Goal: Information Seeking & Learning: Learn about a topic

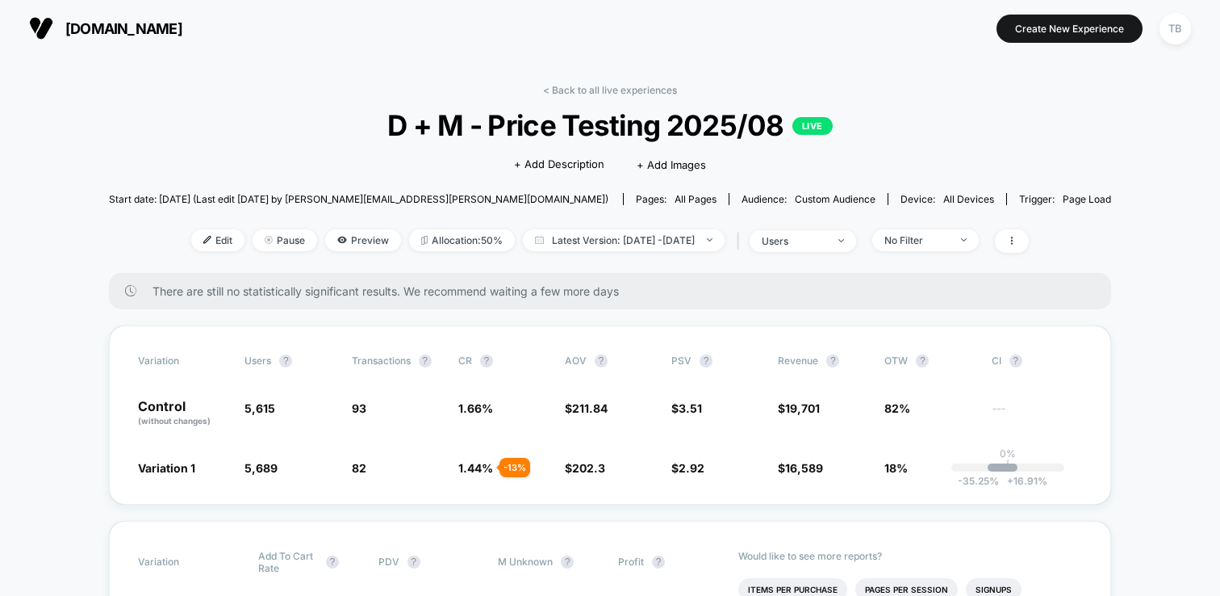
click at [86, 27] on span "[DOMAIN_NAME]" at bounding box center [123, 28] width 117 height 17
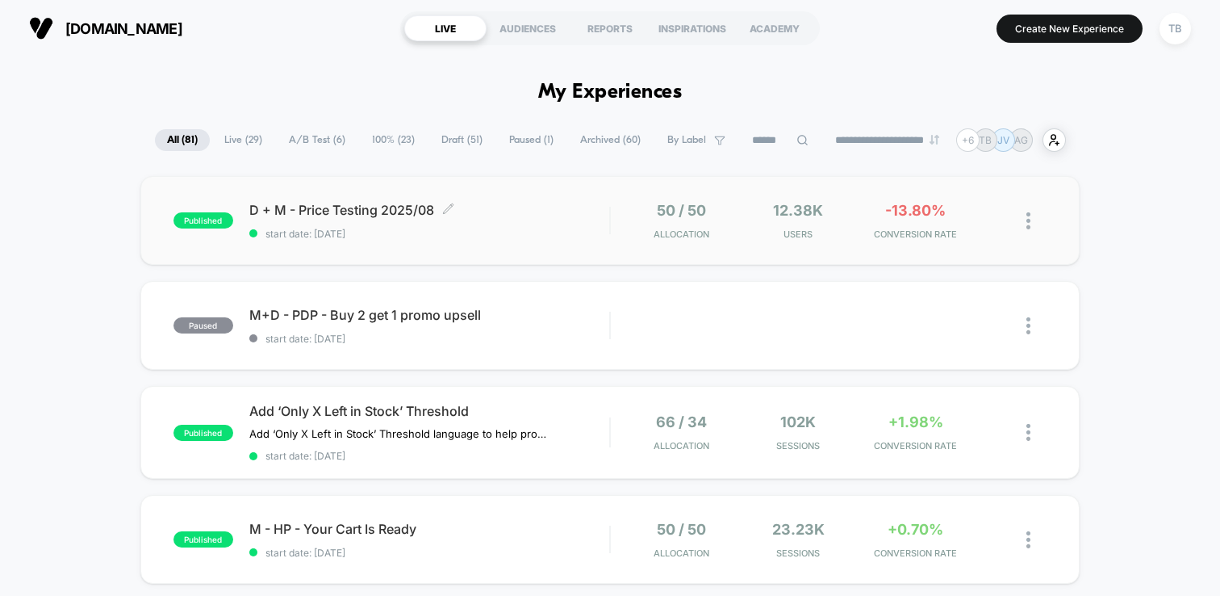
click at [338, 202] on span "D + M - Price Testing 2025/08 Click to edit experience details" at bounding box center [429, 210] width 360 height 16
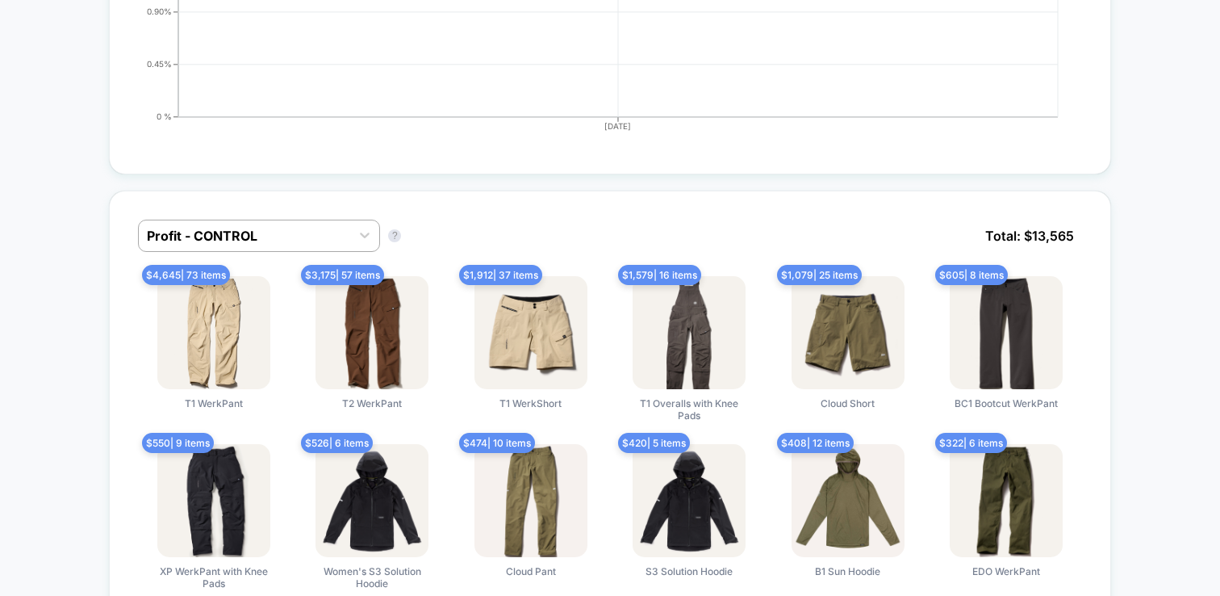
scroll to position [1042, 0]
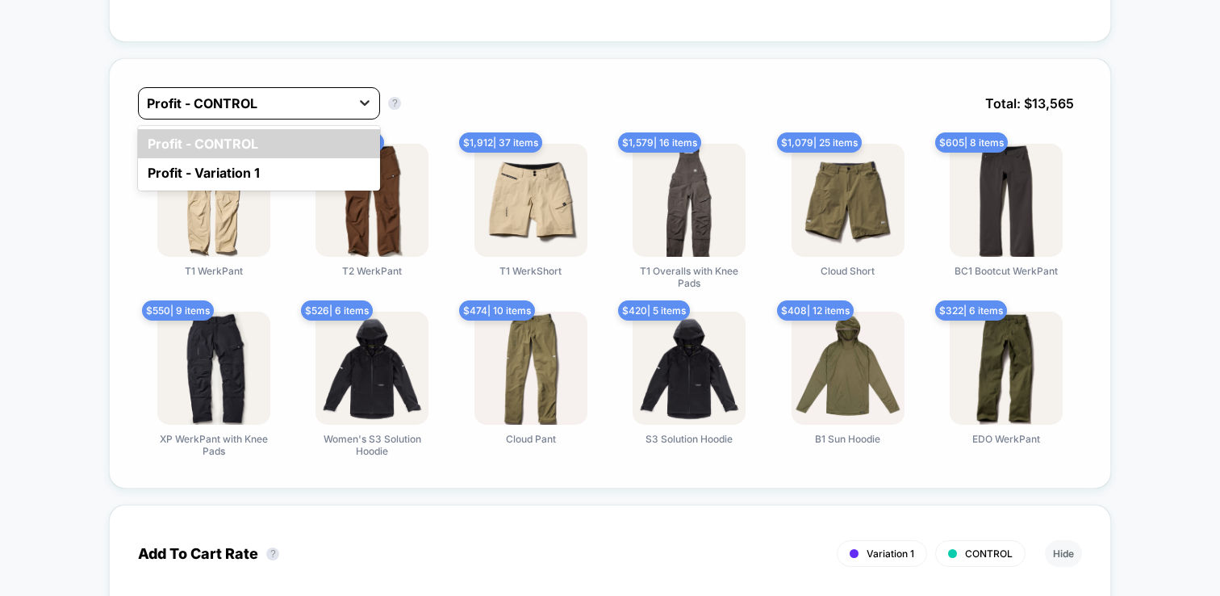
click at [366, 94] on icon at bounding box center [365, 102] width 16 height 16
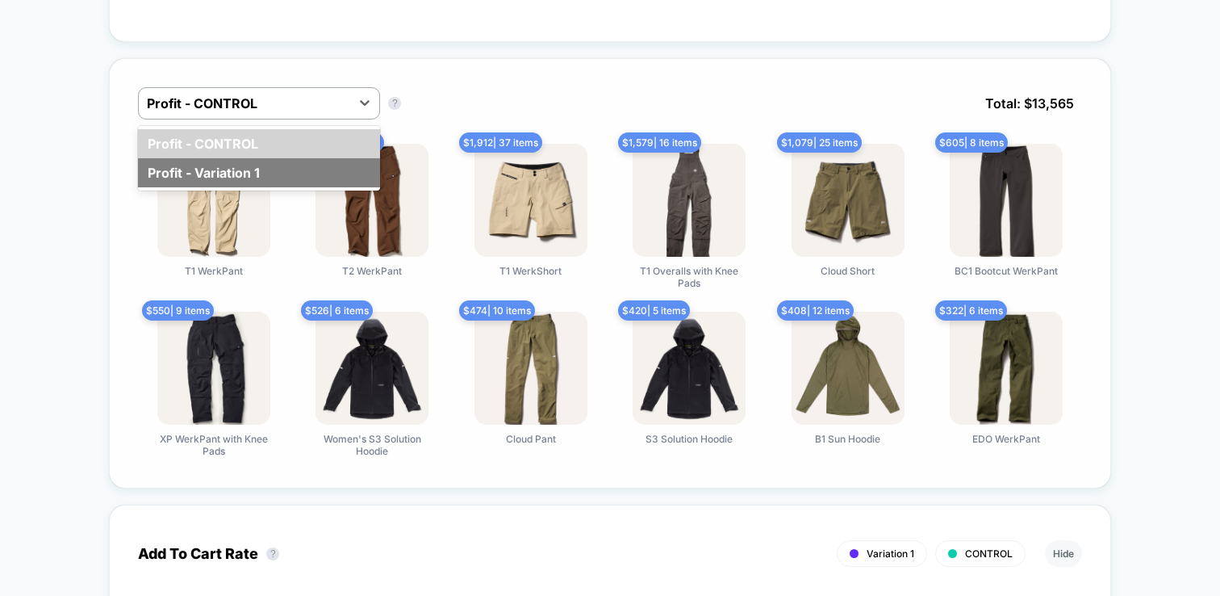
click at [277, 165] on div "Profit - Variation 1" at bounding box center [259, 172] width 242 height 29
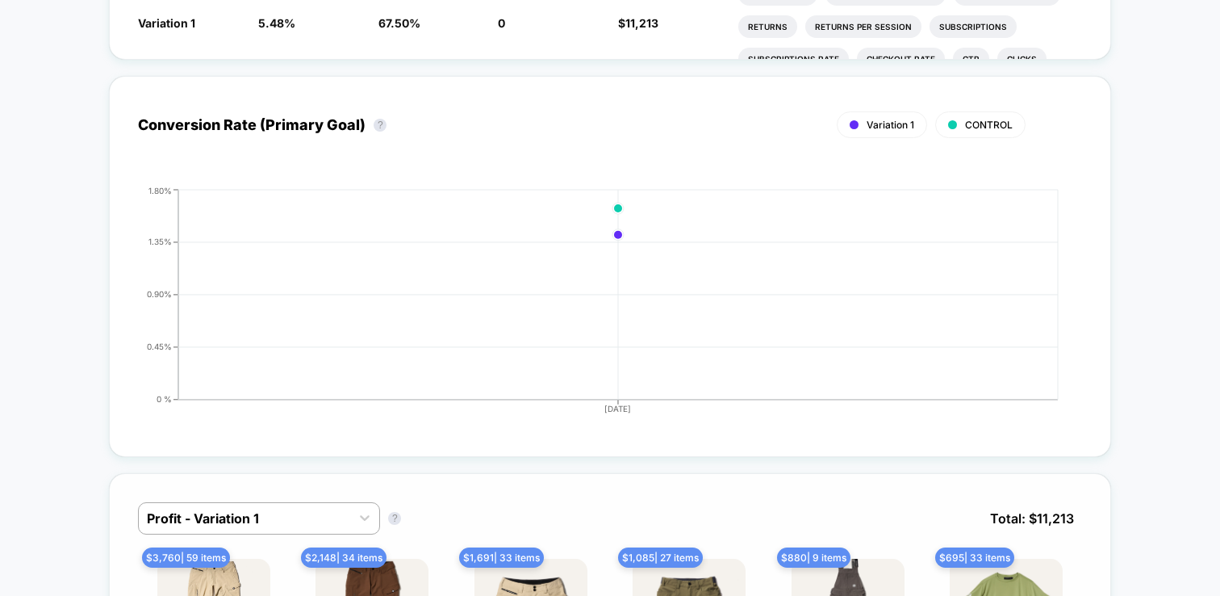
scroll to position [0, 0]
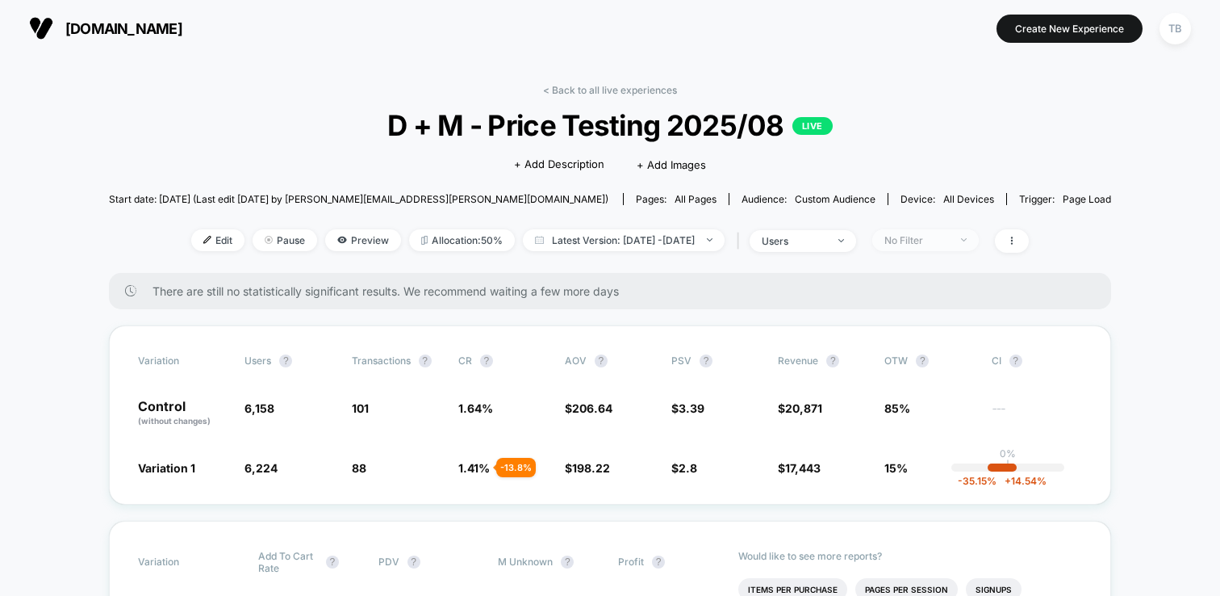
click at [949, 241] on div "No Filter" at bounding box center [917, 240] width 65 height 12
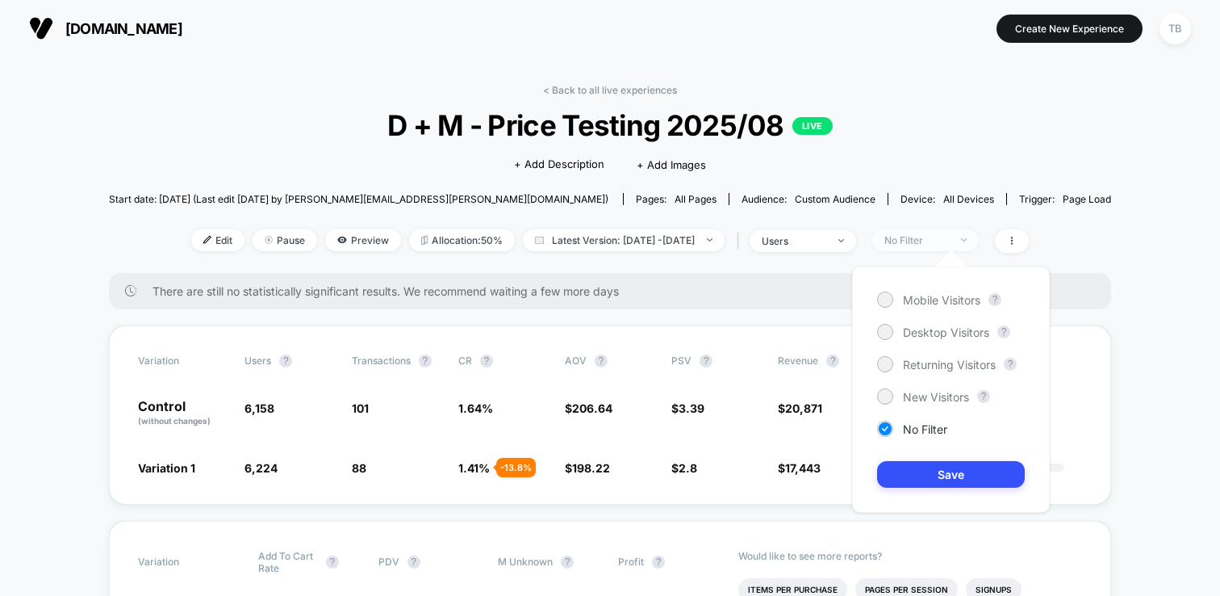
click at [949, 241] on div "No Filter" at bounding box center [917, 240] width 65 height 12
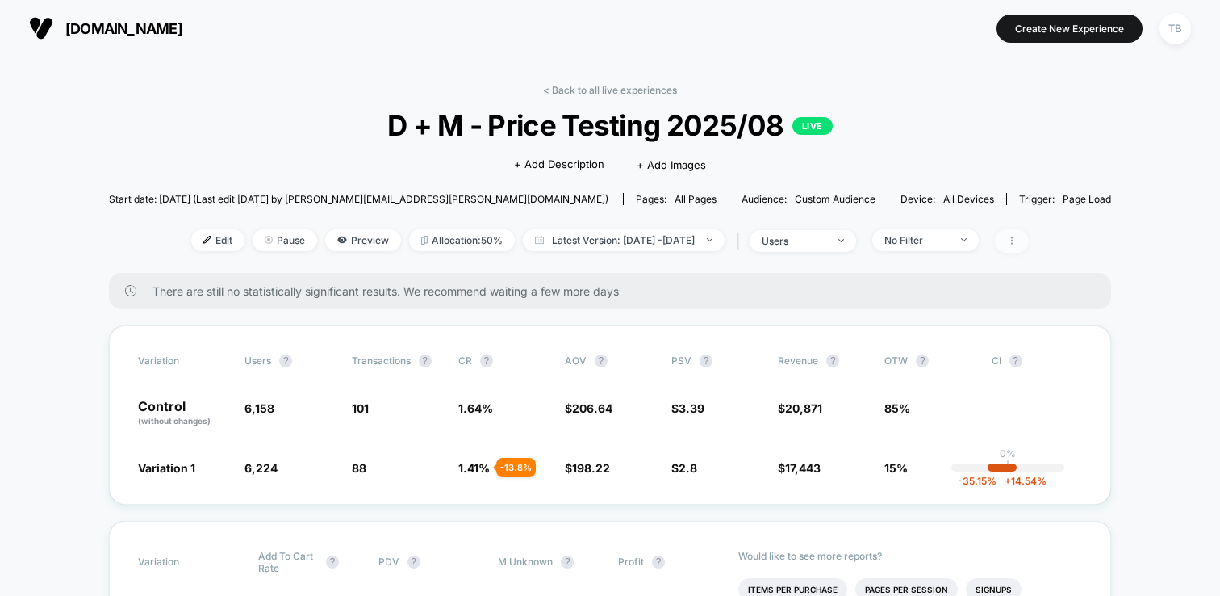
click at [1017, 241] on icon at bounding box center [1012, 241] width 10 height 10
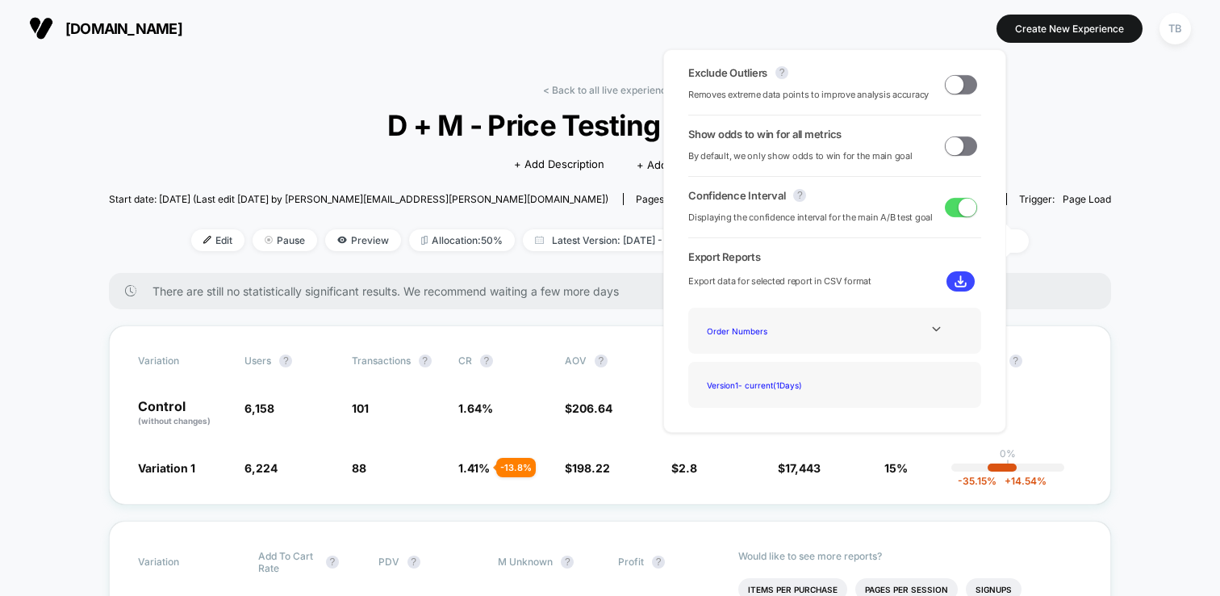
click at [948, 88] on span at bounding box center [955, 84] width 18 height 18
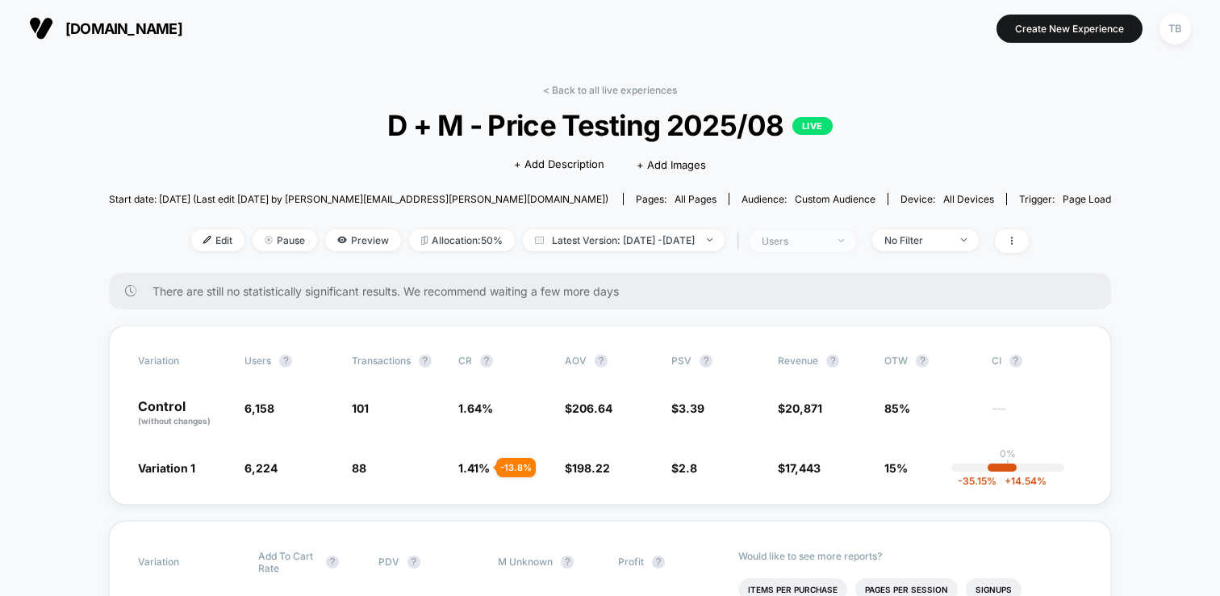
click at [856, 238] on span "users" at bounding box center [803, 241] width 107 height 22
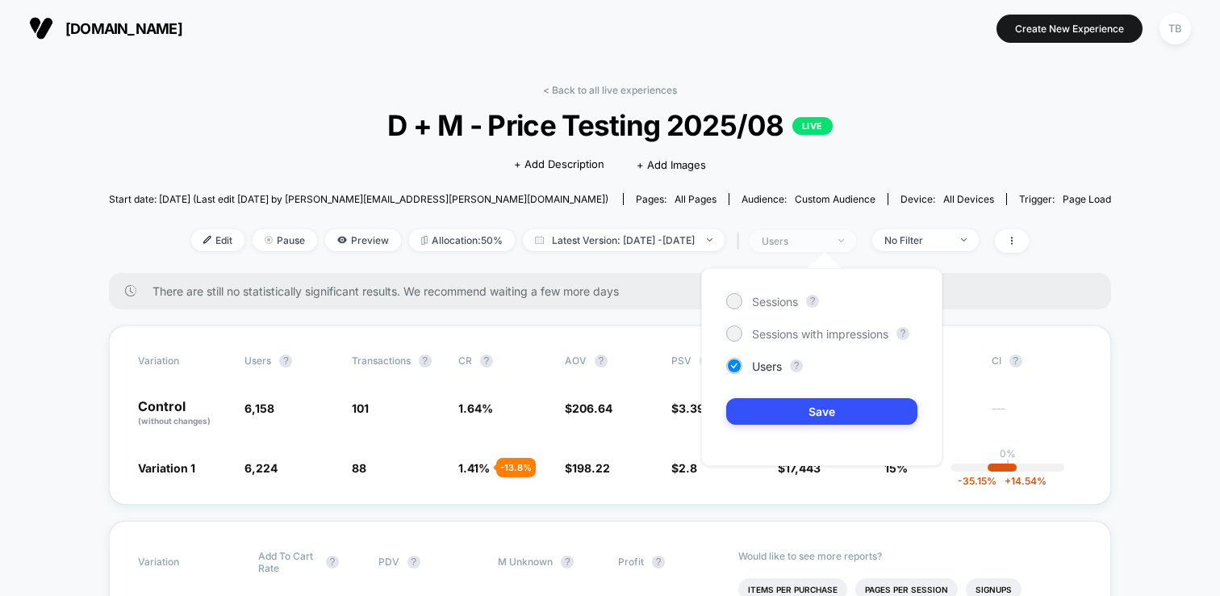
click at [856, 238] on span "users" at bounding box center [803, 241] width 107 height 22
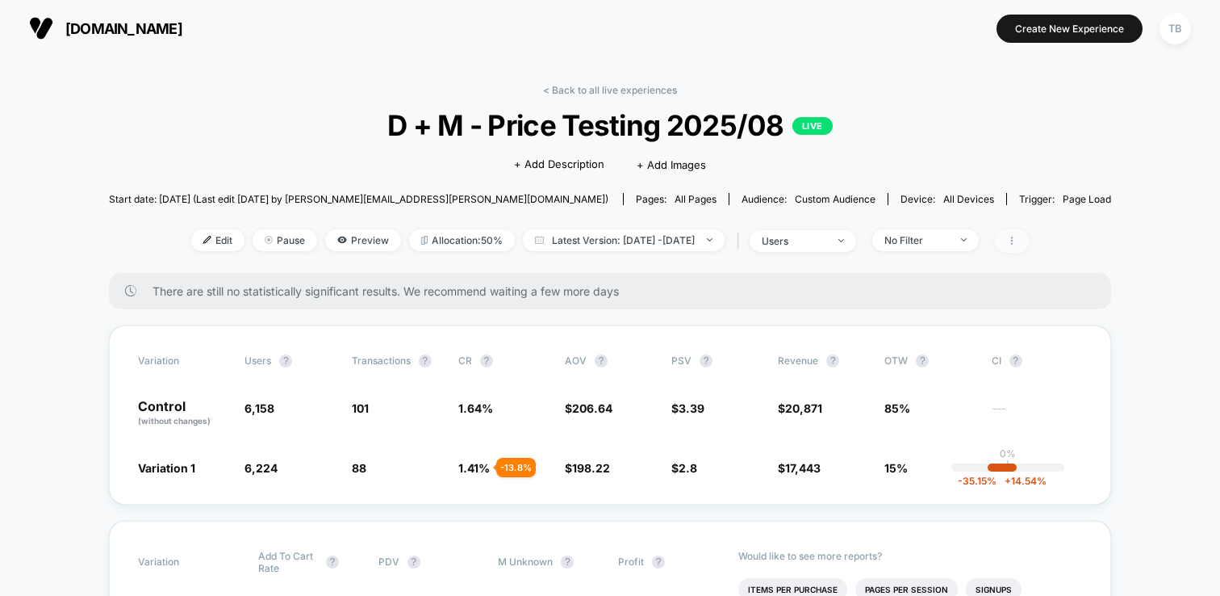
click at [1017, 241] on icon at bounding box center [1012, 241] width 10 height 10
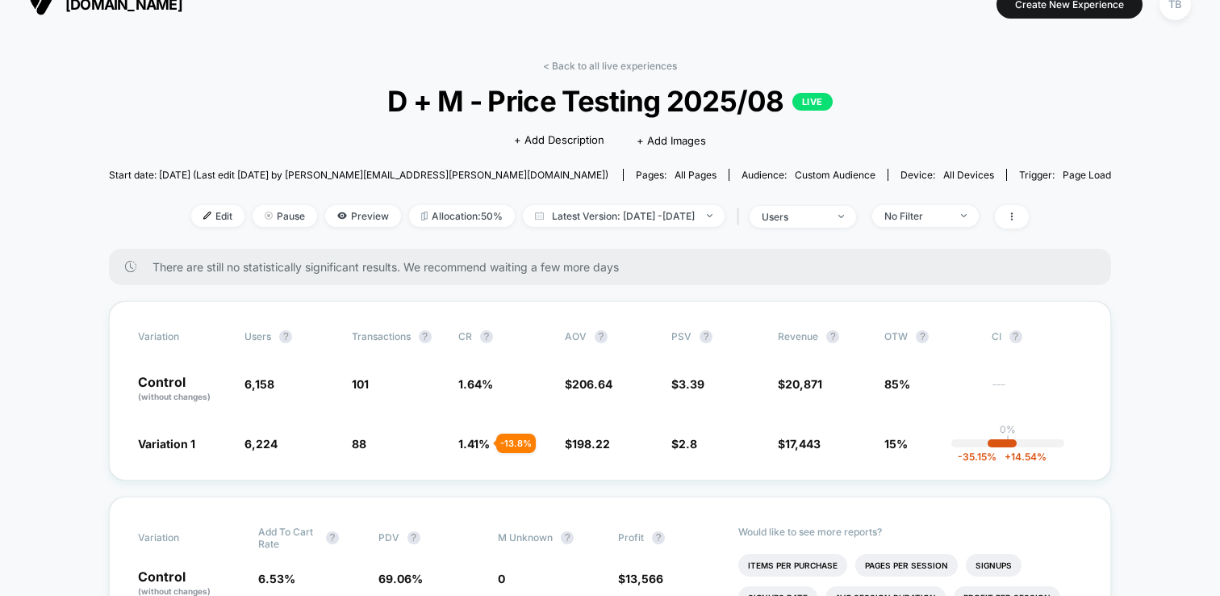
scroll to position [20, 0]
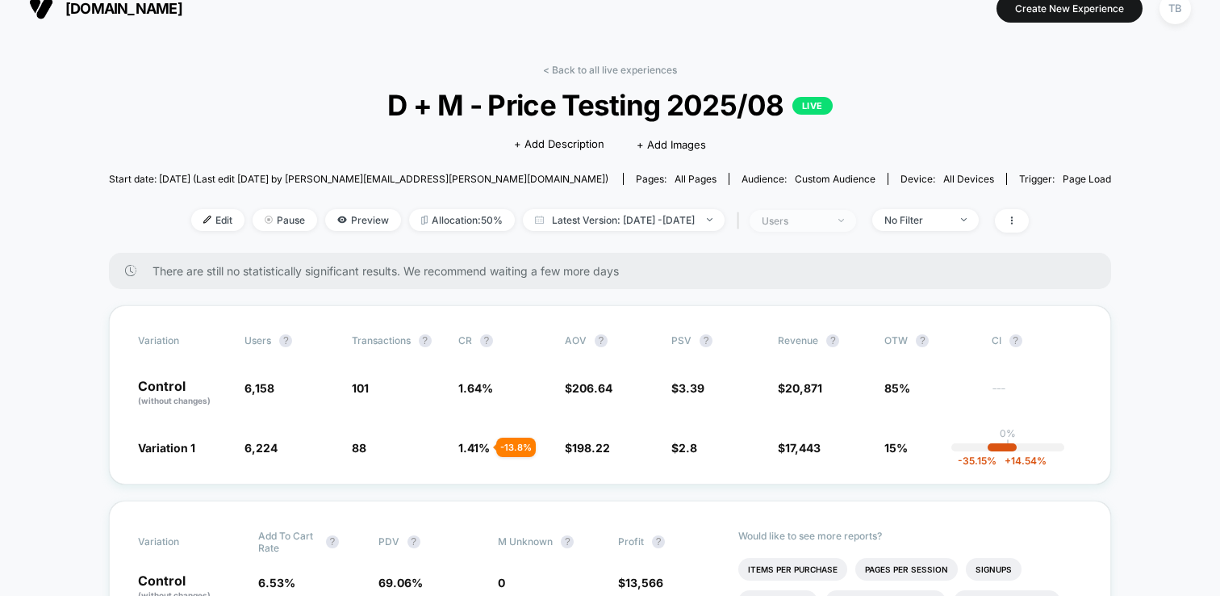
click at [856, 218] on span "users" at bounding box center [803, 221] width 107 height 22
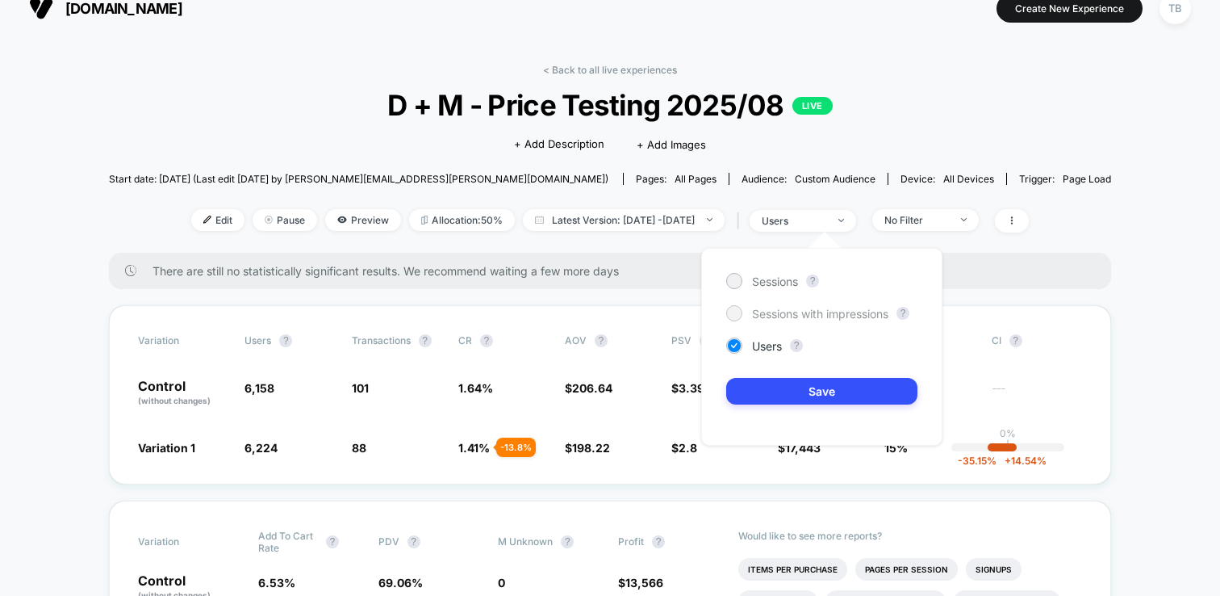
click at [770, 315] on span "Sessions with impressions" at bounding box center [820, 314] width 136 height 14
click at [797, 385] on button "Save" at bounding box center [821, 391] width 191 height 27
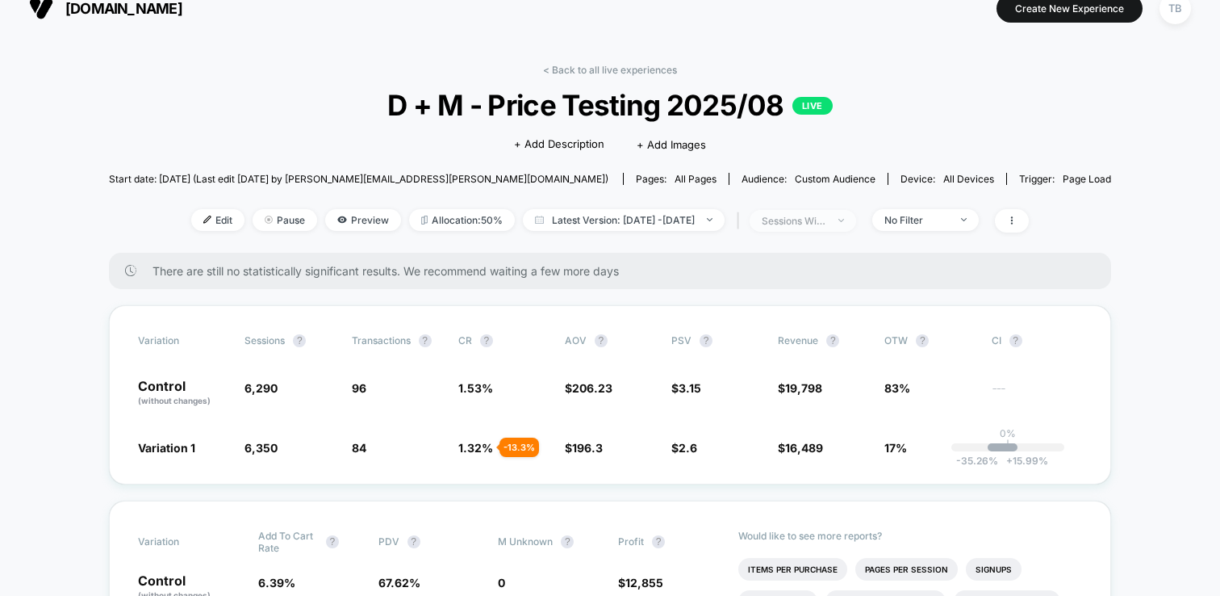
click at [856, 214] on span "sessions with impression" at bounding box center [803, 221] width 107 height 22
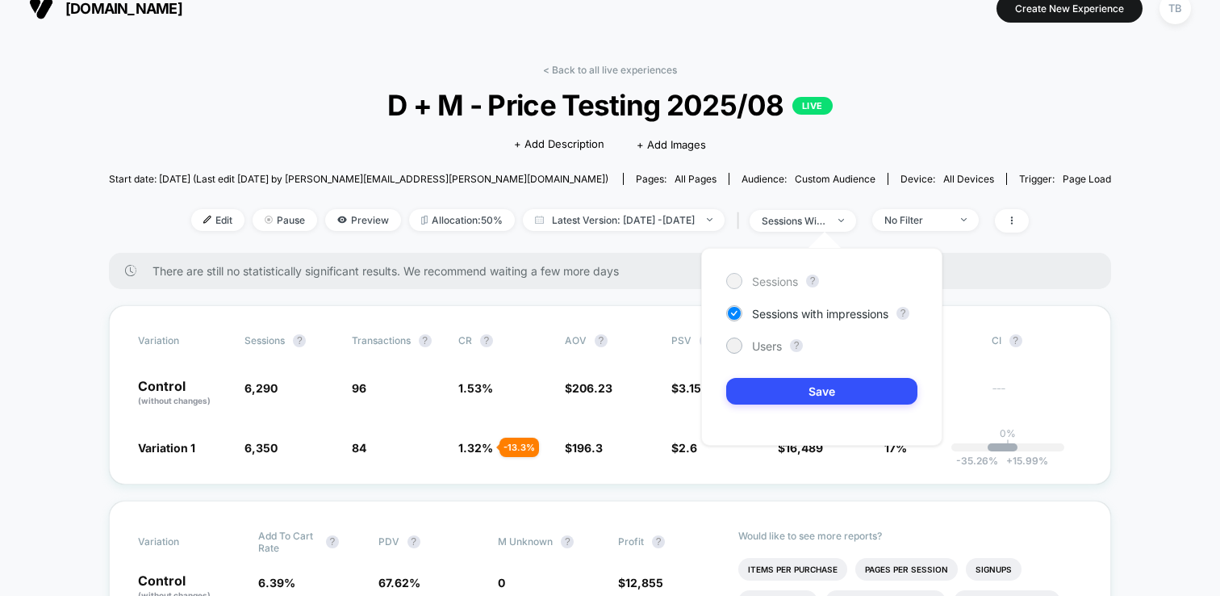
click at [763, 281] on span "Sessions" at bounding box center [775, 281] width 46 height 14
click at [819, 391] on button "Save" at bounding box center [821, 391] width 191 height 27
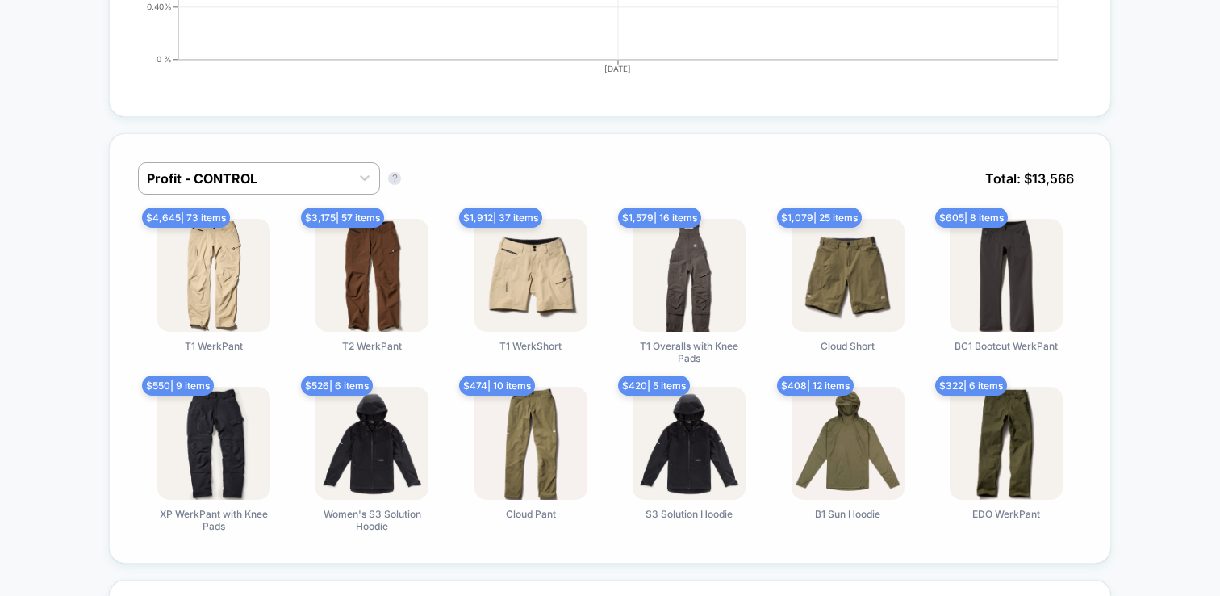
scroll to position [941, 0]
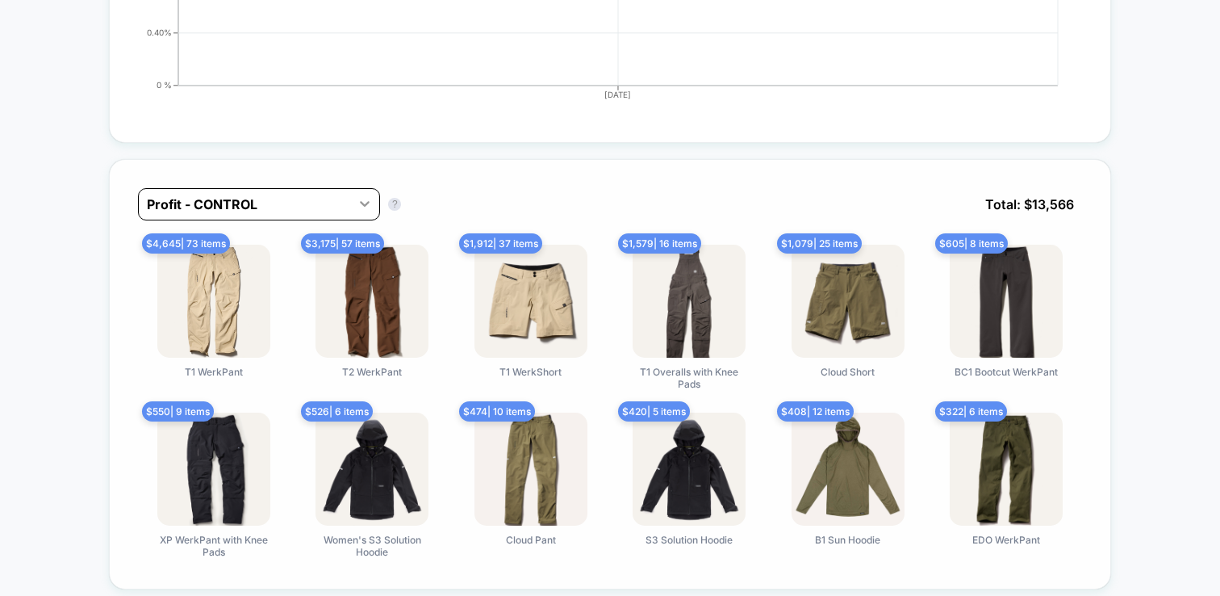
click at [370, 203] on icon at bounding box center [365, 204] width 10 height 6
click at [452, 197] on div "Profit - CONTROL Profit - CONTROL ? Total: $ 13,566" at bounding box center [610, 216] width 944 height 57
click at [367, 199] on icon at bounding box center [365, 203] width 16 height 16
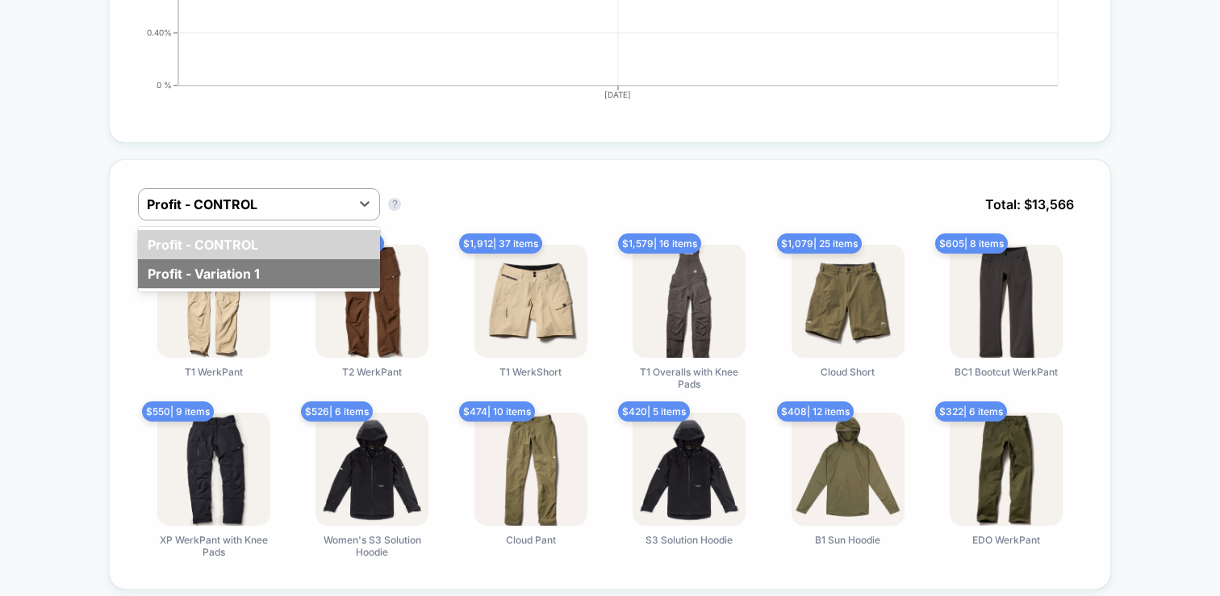
click at [325, 266] on div "Profit - Variation 1" at bounding box center [259, 273] width 242 height 29
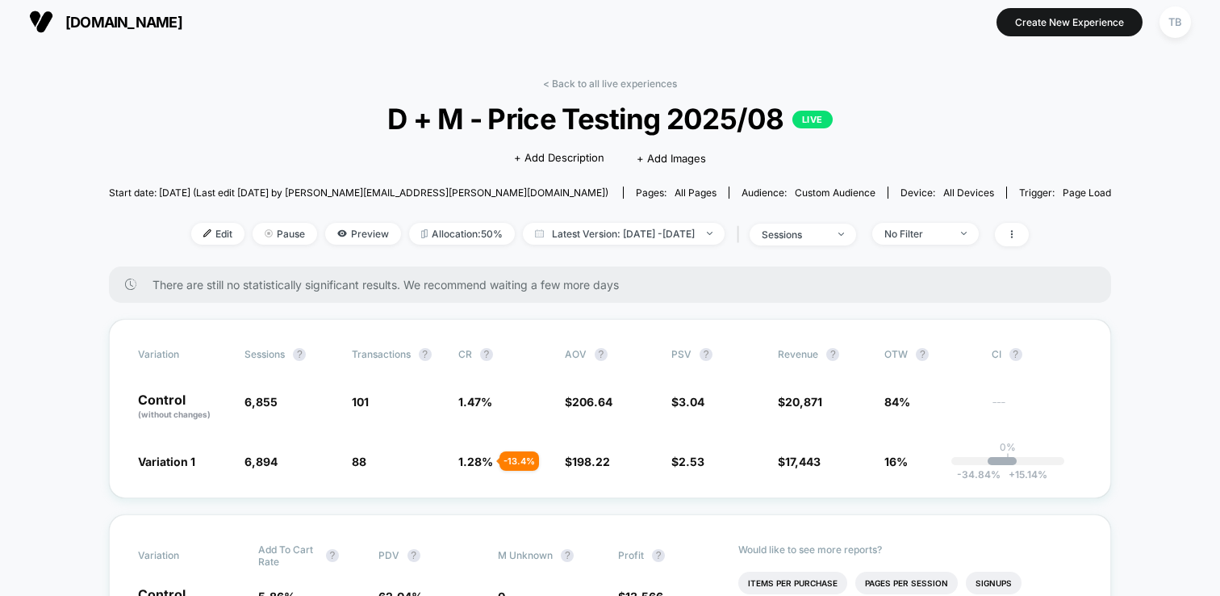
scroll to position [0, 0]
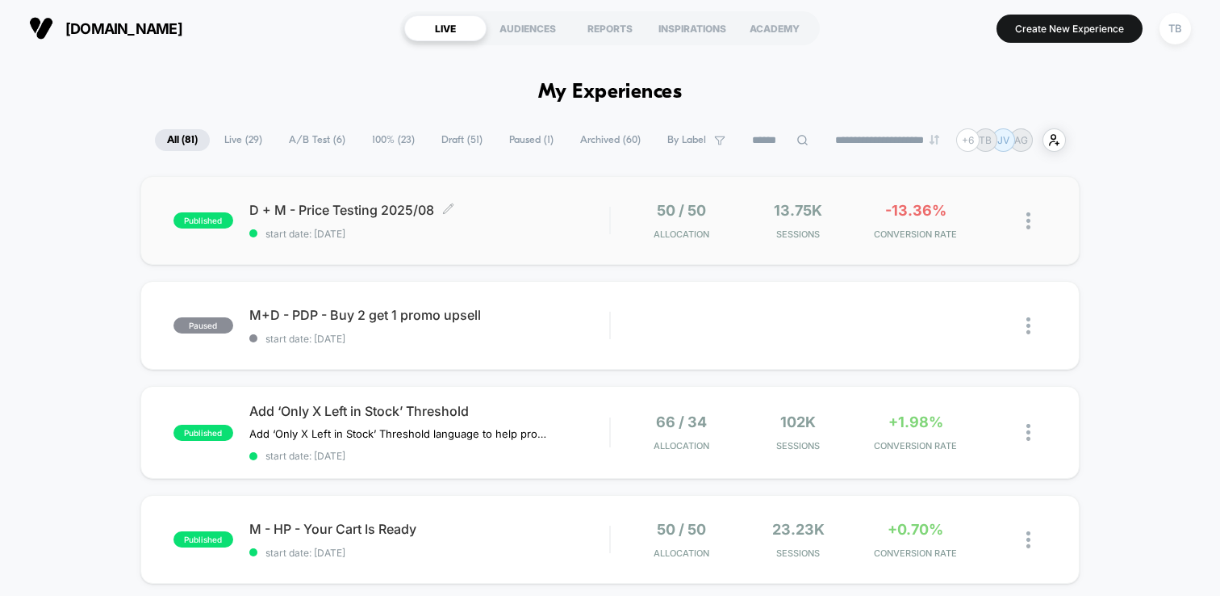
click at [404, 214] on span "D + M - Price Testing 2025/08 Click to edit experience details" at bounding box center [429, 210] width 360 height 16
click at [387, 204] on span "D + M - Price Testing 2025/08 Click to edit experience details" at bounding box center [429, 210] width 360 height 16
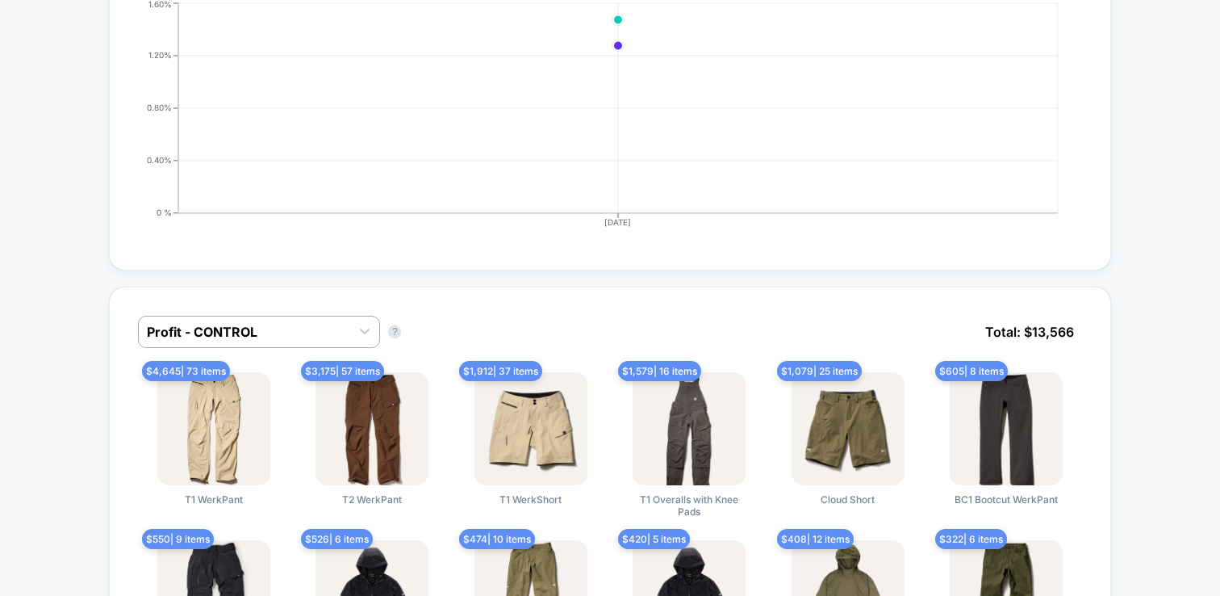
scroll to position [826, 0]
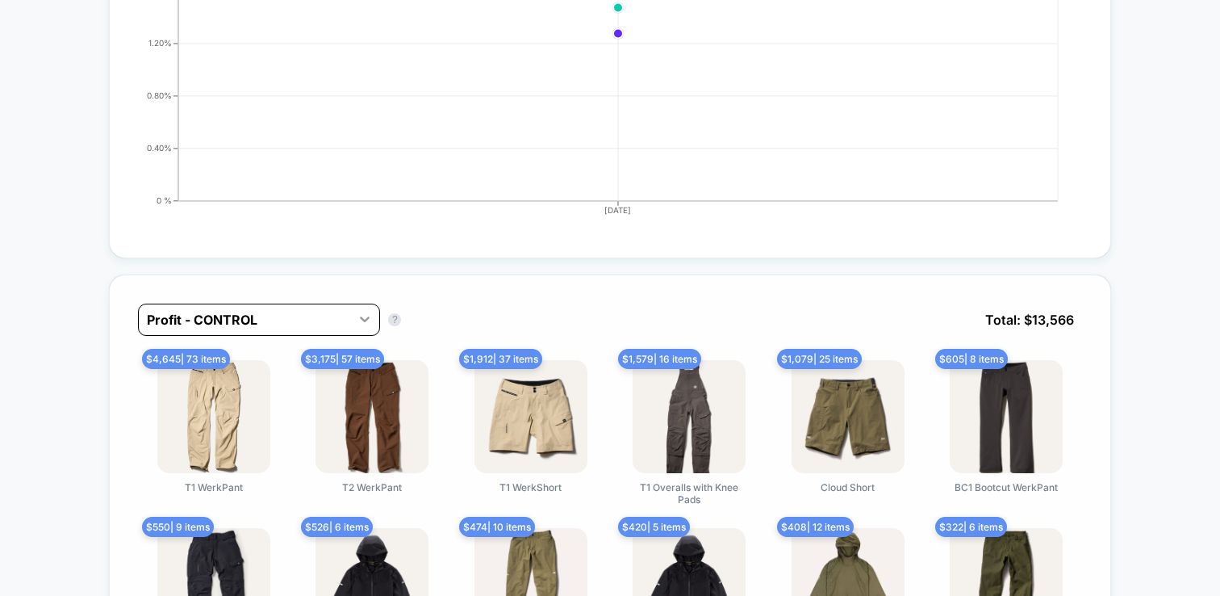
click at [370, 317] on icon at bounding box center [365, 319] width 16 height 16
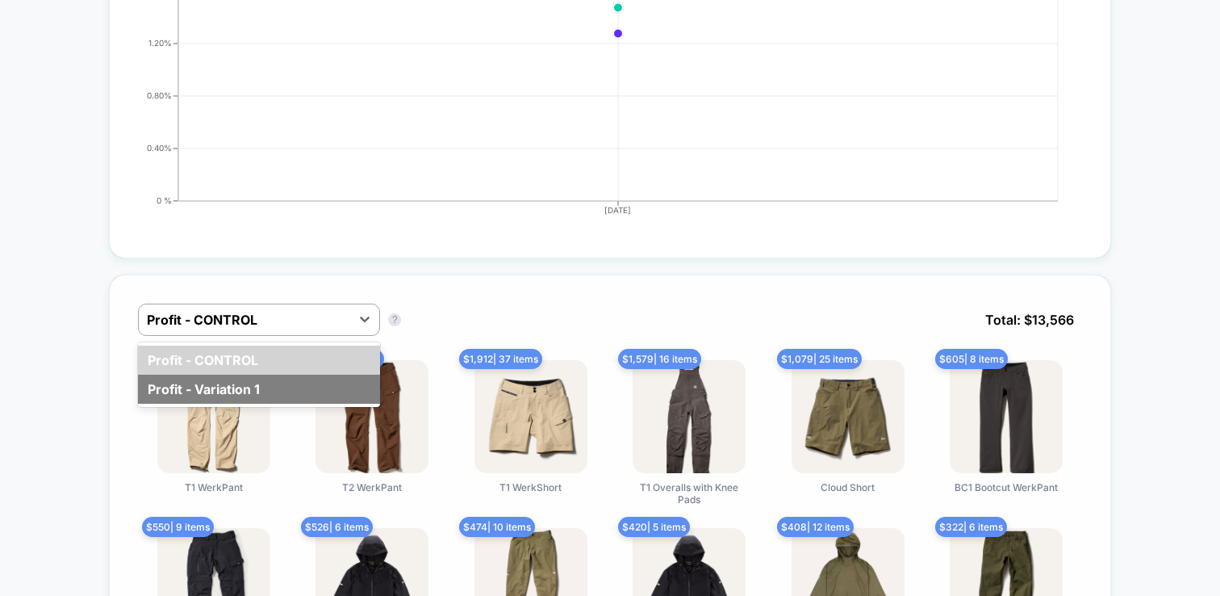
click at [293, 387] on div "Profit - Variation 1" at bounding box center [259, 389] width 242 height 29
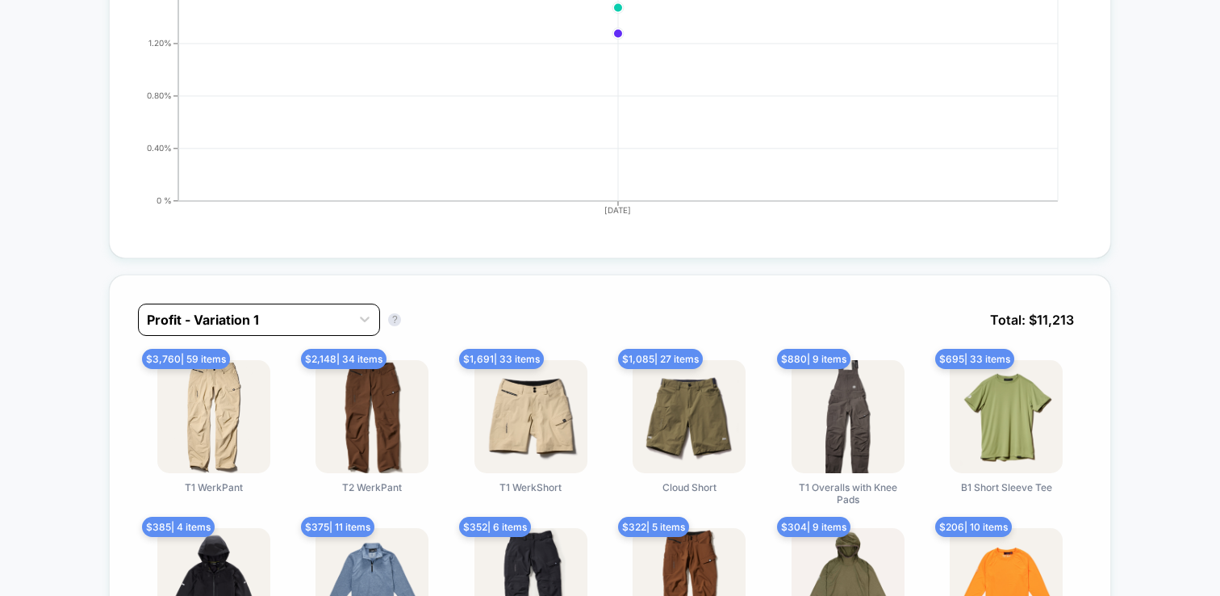
click at [342, 324] on div at bounding box center [244, 319] width 195 height 19
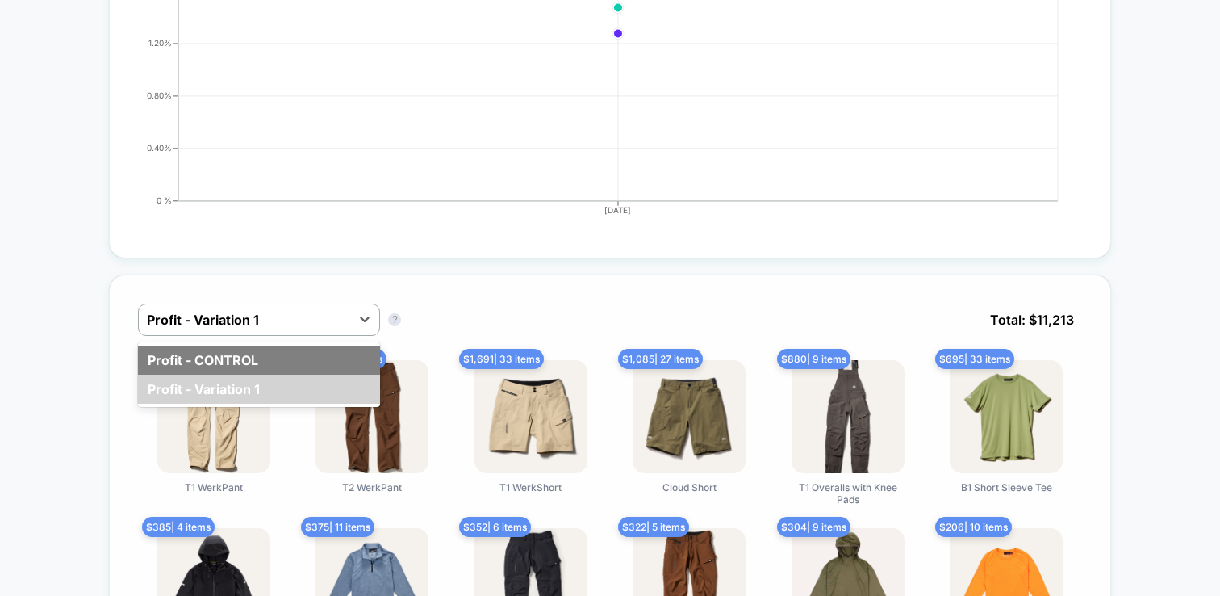
click at [281, 368] on div "Profit - CONTROL" at bounding box center [259, 359] width 242 height 29
click at [281, 368] on div "$ 3,760 | 59 items T1 WerkPant" at bounding box center [213, 434] width 151 height 148
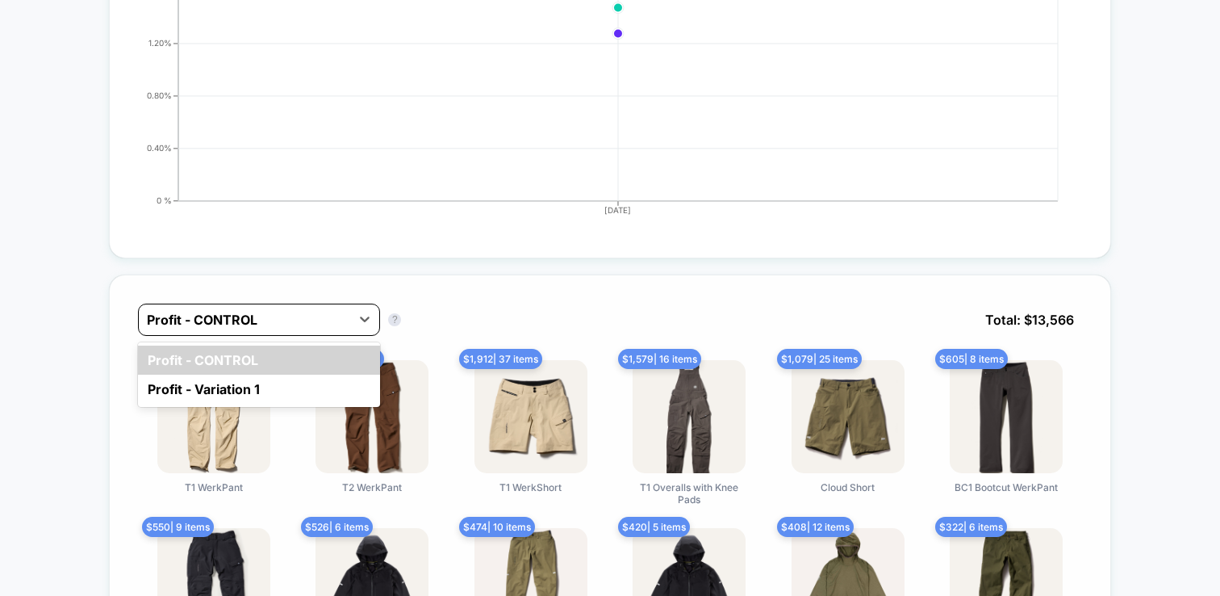
click at [328, 316] on div at bounding box center [244, 319] width 195 height 19
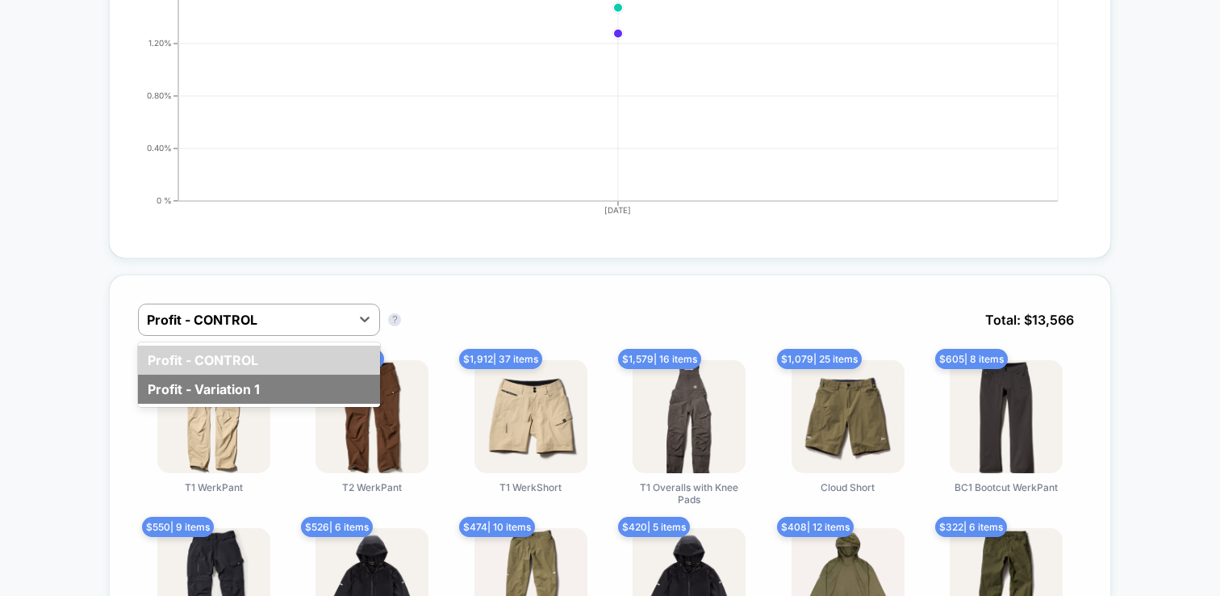
click at [278, 386] on div "Profit - Variation 1" at bounding box center [259, 389] width 242 height 29
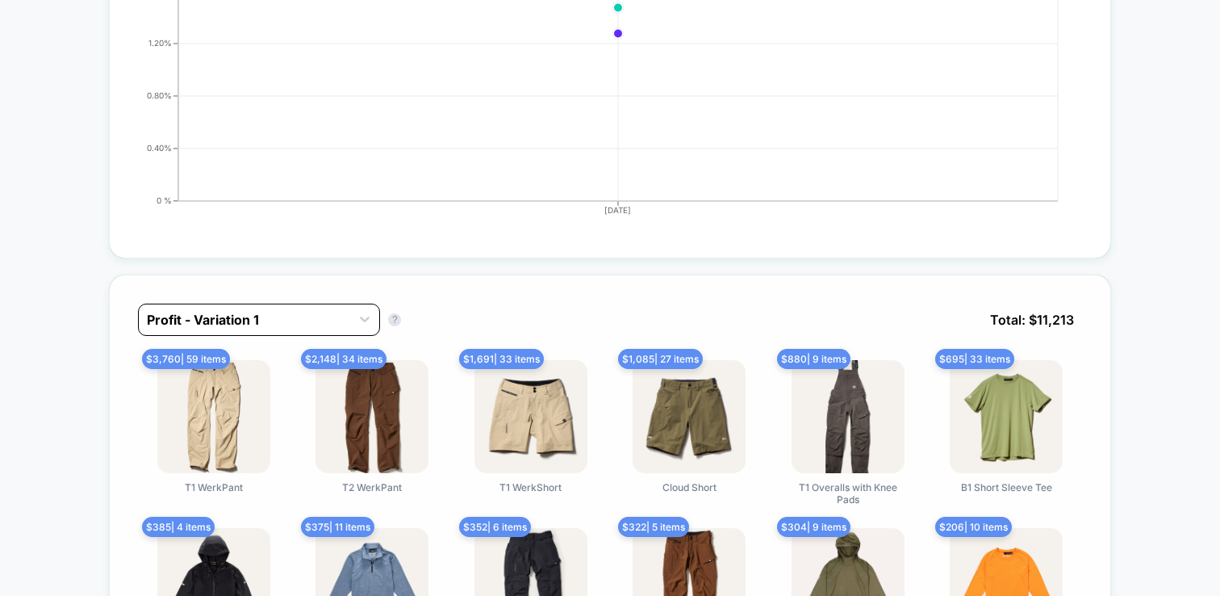
click at [350, 325] on div "Profit - Variation 1" at bounding box center [244, 320] width 211 height 26
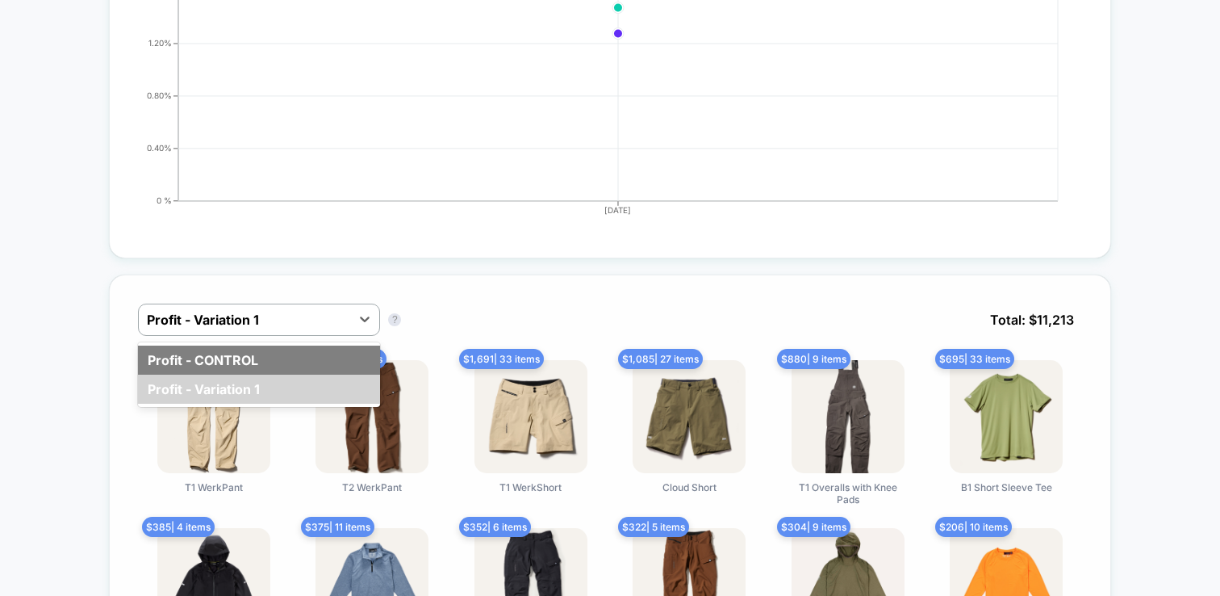
click at [325, 357] on div "Profit - CONTROL" at bounding box center [259, 359] width 242 height 29
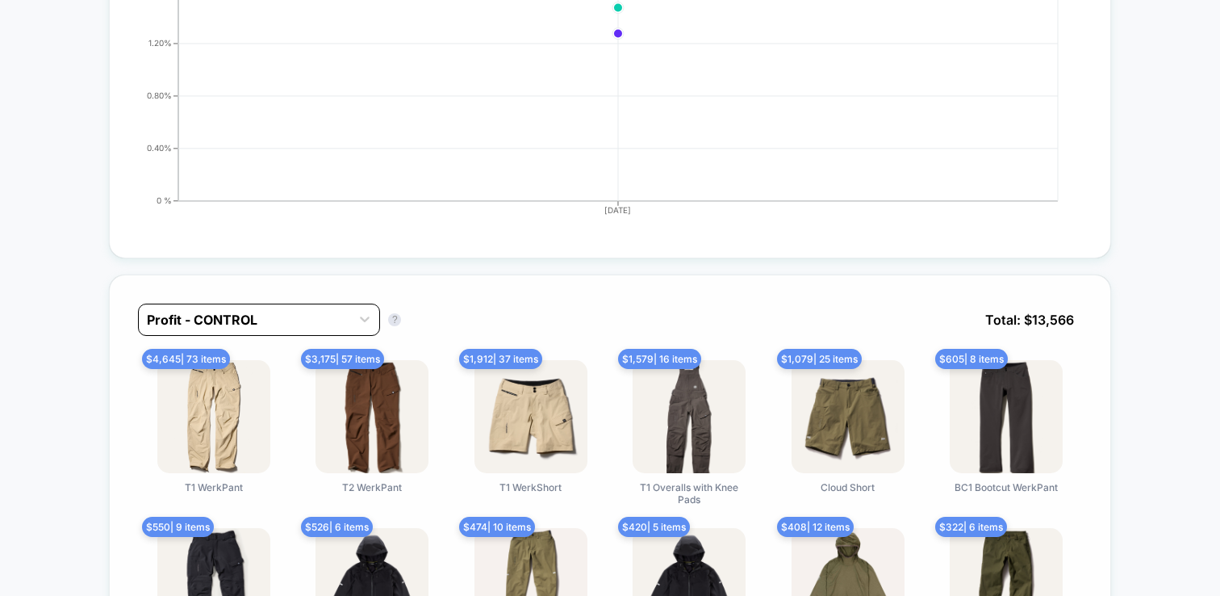
click at [348, 328] on div "Profit - CONTROL" at bounding box center [244, 320] width 211 height 26
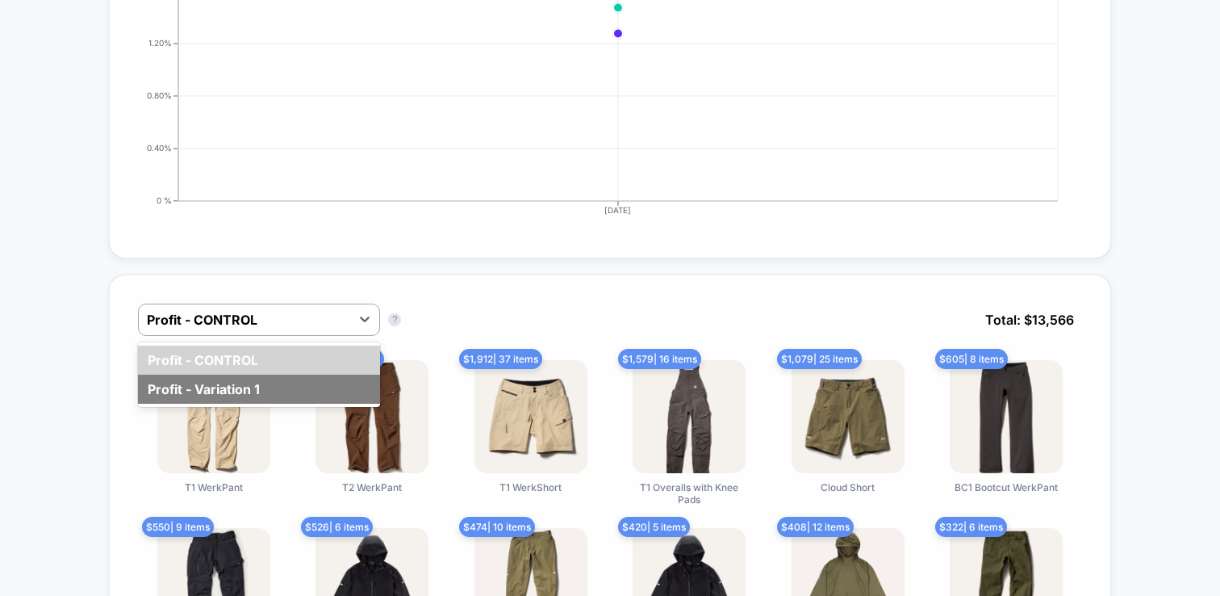
click at [312, 379] on div "Profit - Variation 1" at bounding box center [259, 389] width 242 height 29
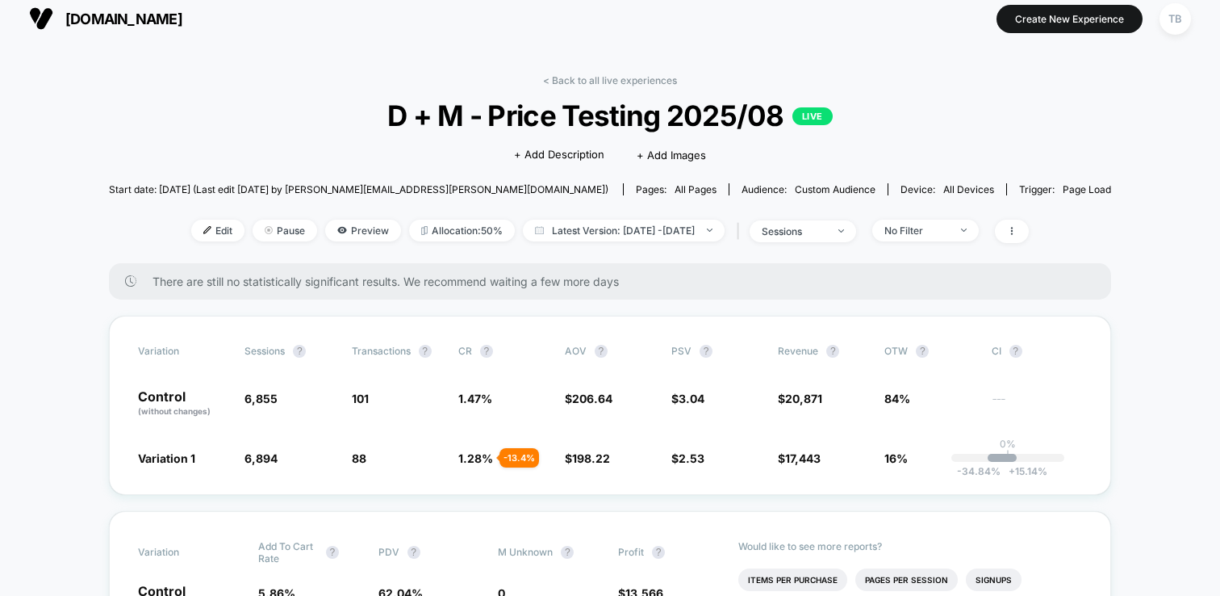
scroll to position [0, 0]
